Goal: Task Accomplishment & Management: Use online tool/utility

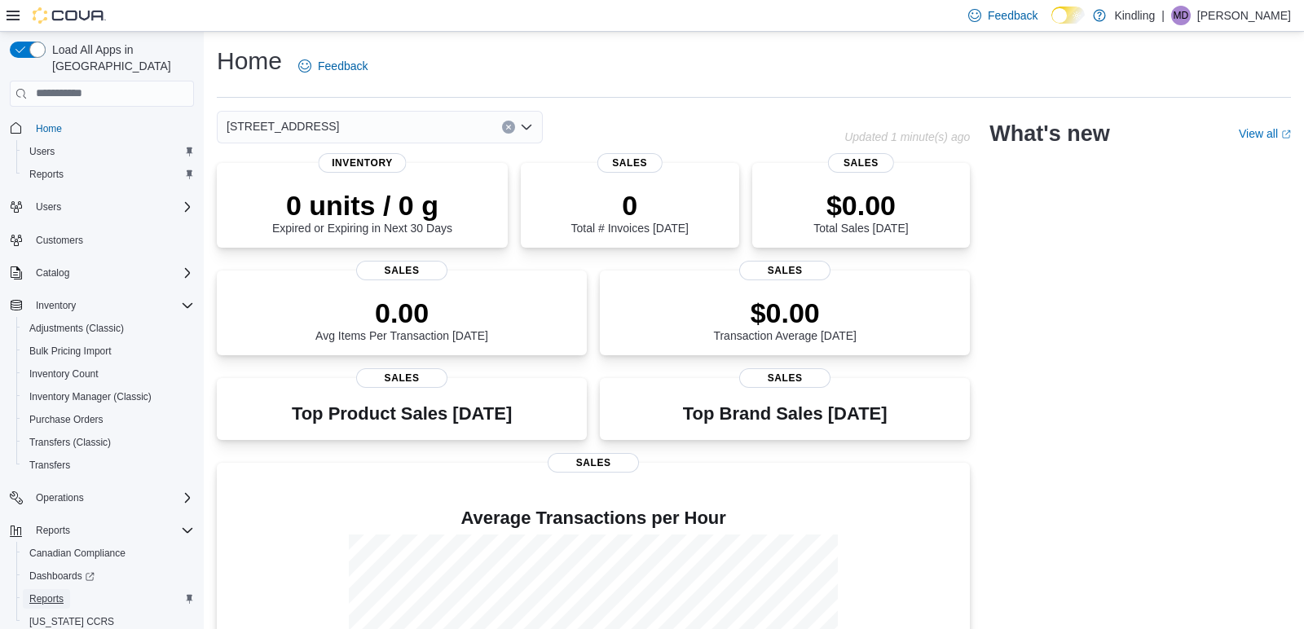
click at [50, 593] on span "Reports" at bounding box center [46, 599] width 34 height 13
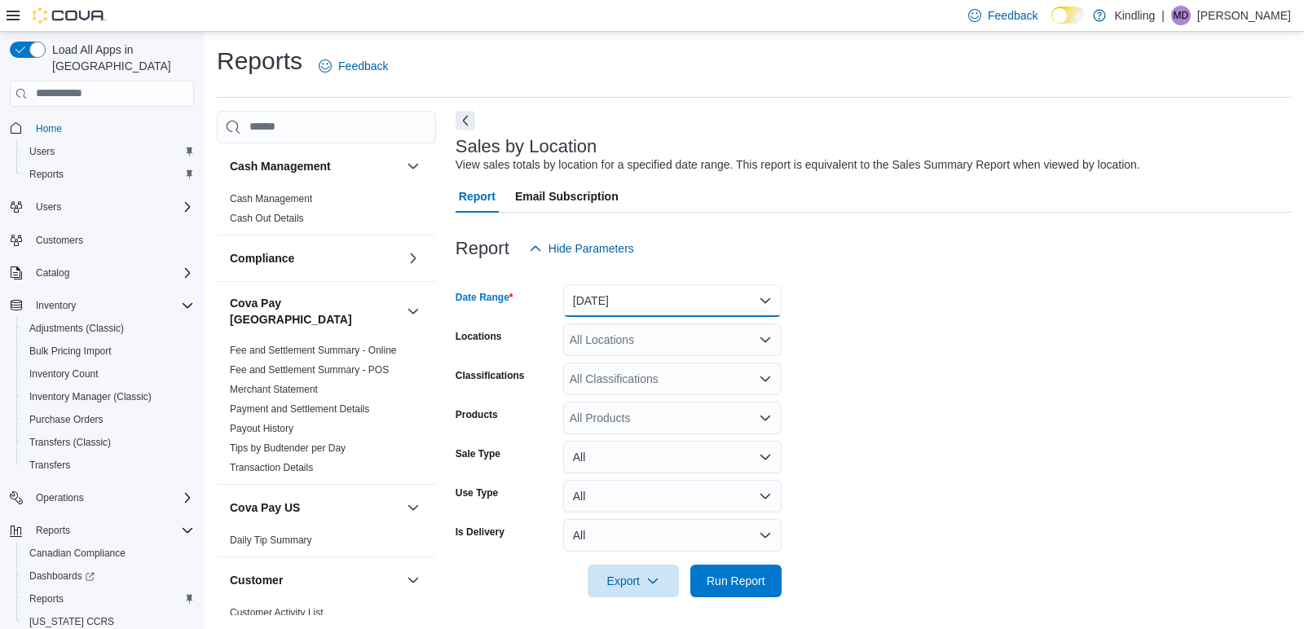
click at [632, 312] on button "Yesterday" at bounding box center [672, 300] width 218 height 33
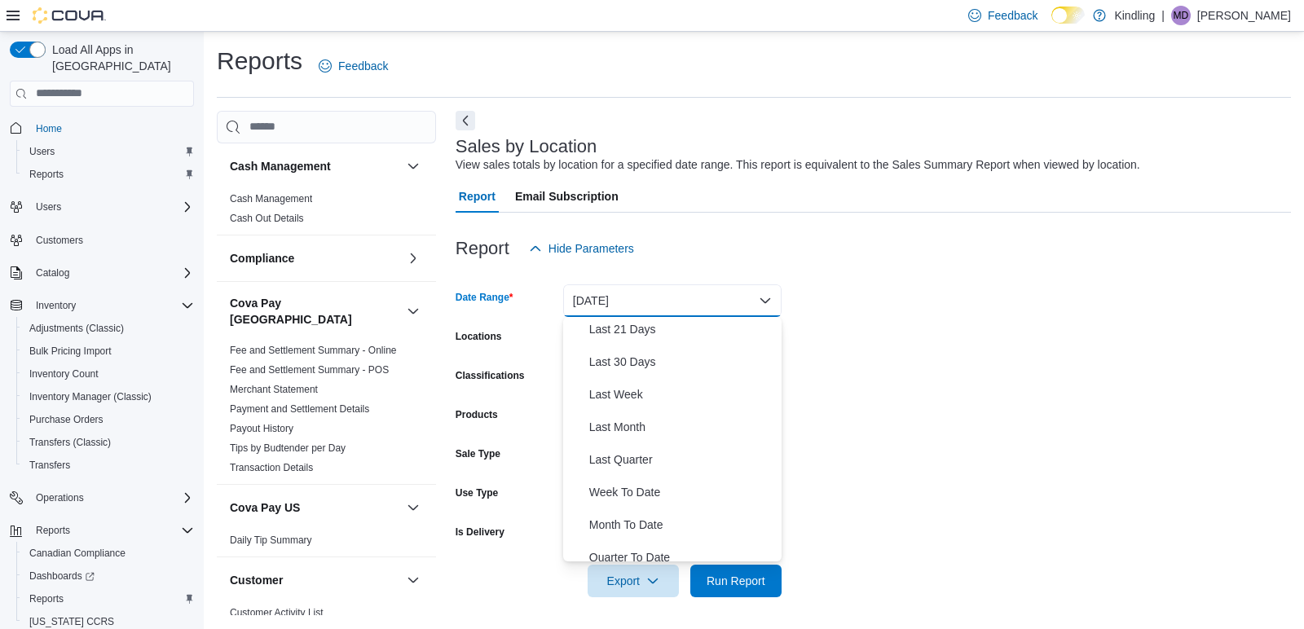
scroll to position [220, 0]
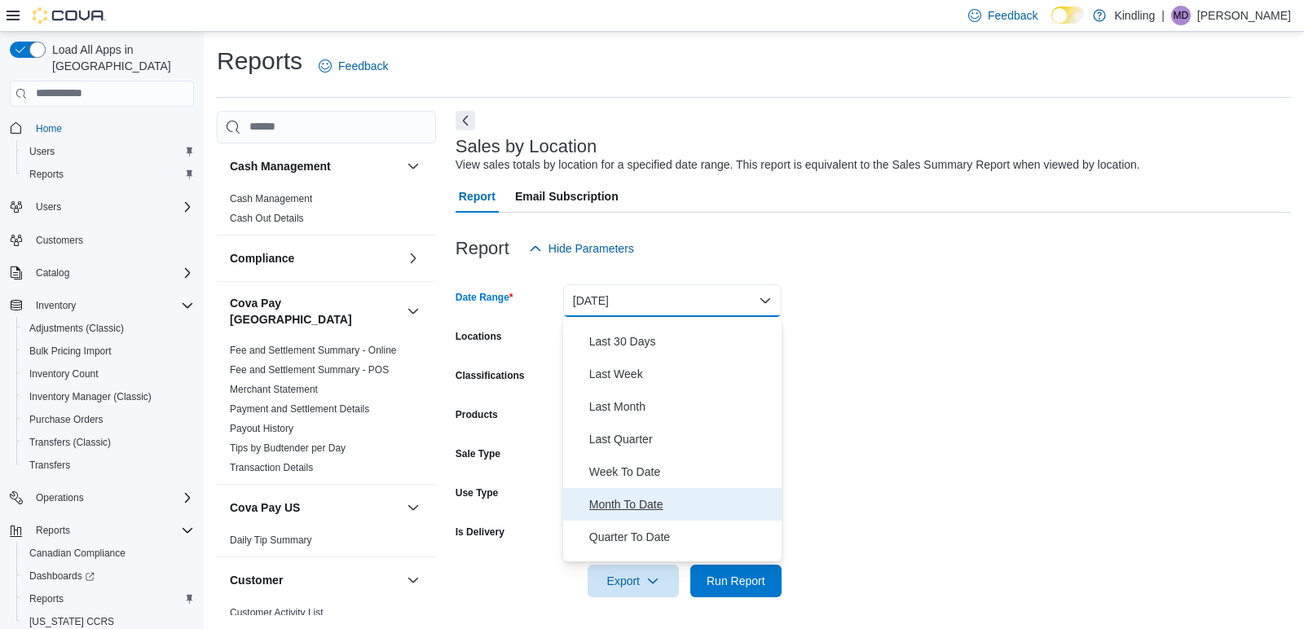
click at [620, 504] on span "Month To Date" at bounding box center [682, 505] width 186 height 20
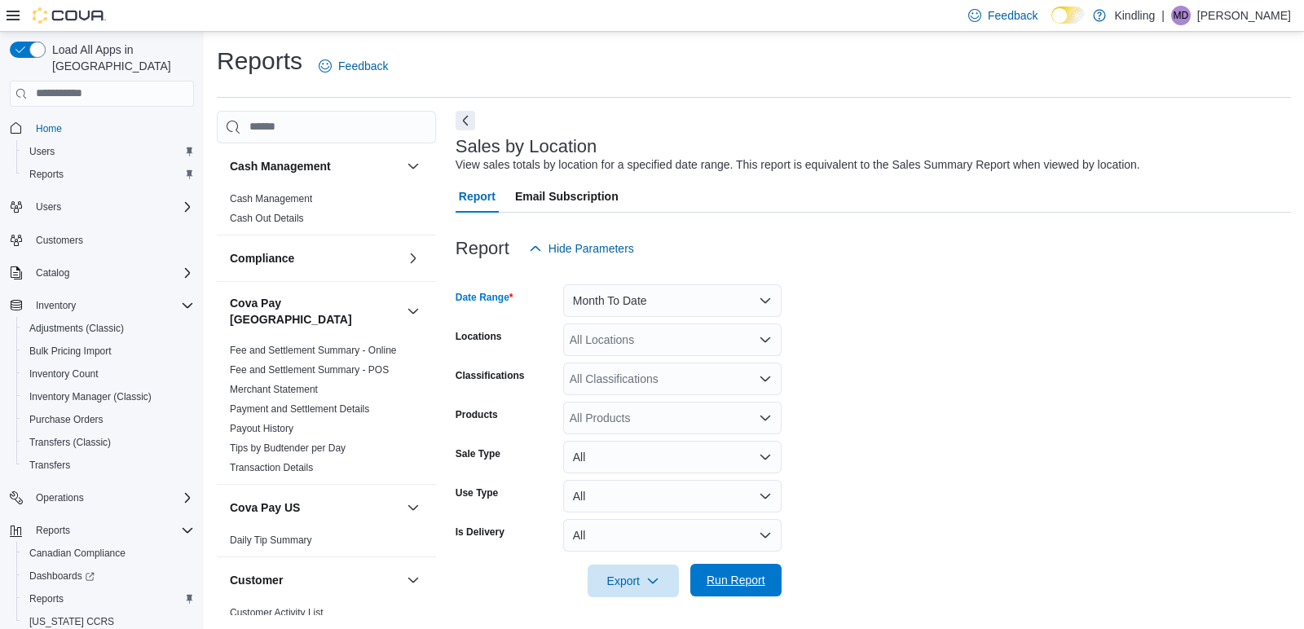
click at [754, 572] on span "Run Report" at bounding box center [736, 580] width 72 height 33
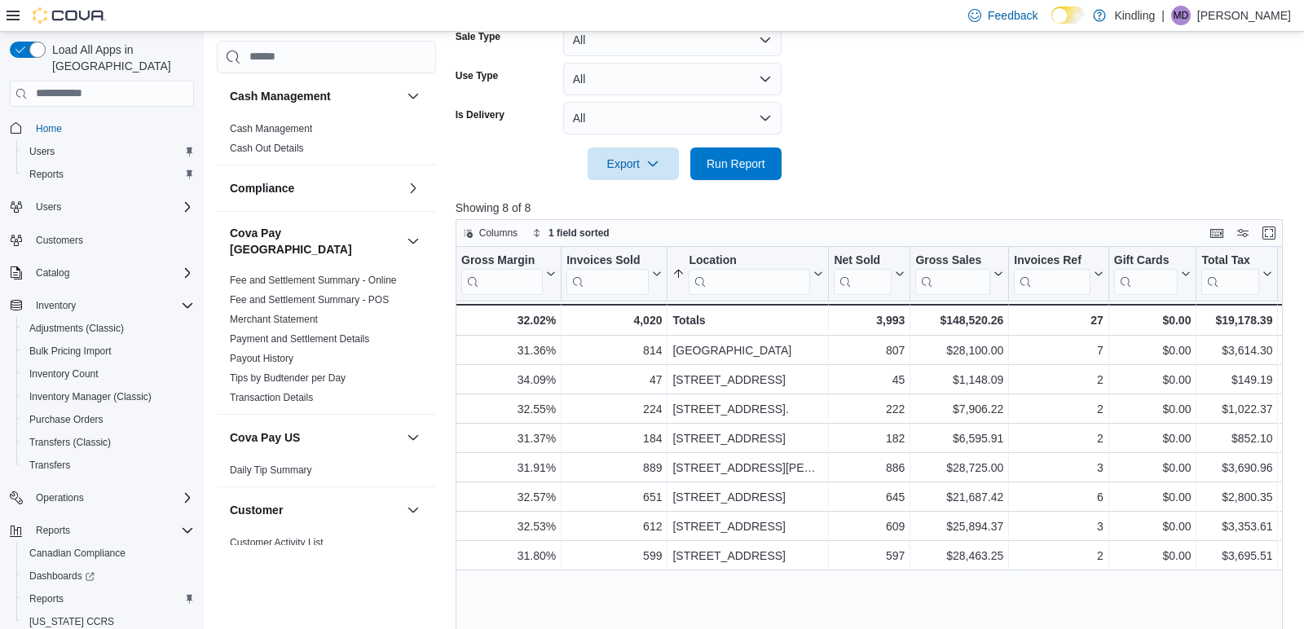
scroll to position [426, 0]
